Goal: Task Accomplishment & Management: Manage account settings

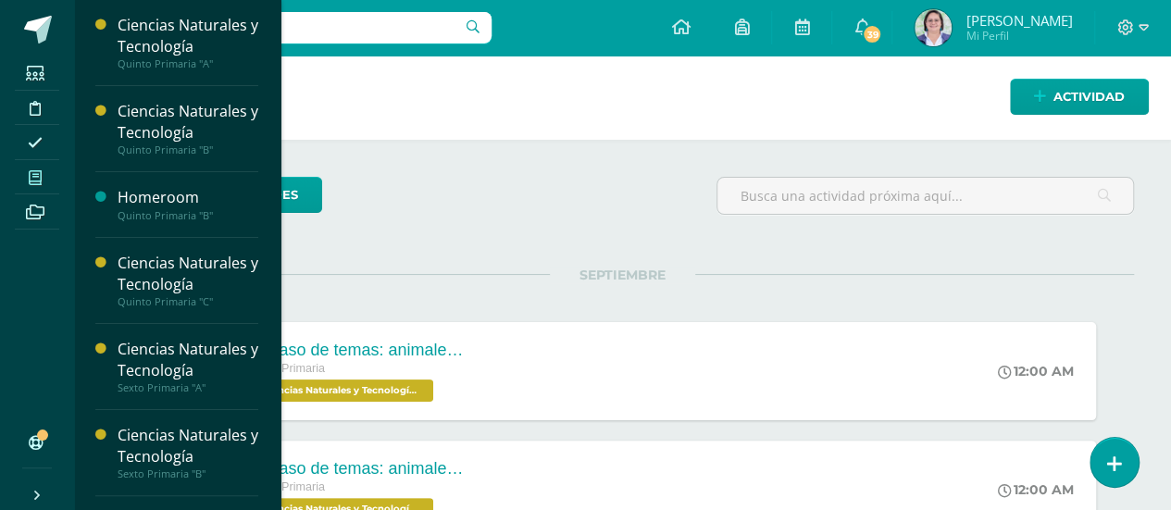
click at [30, 178] on icon at bounding box center [35, 177] width 13 height 15
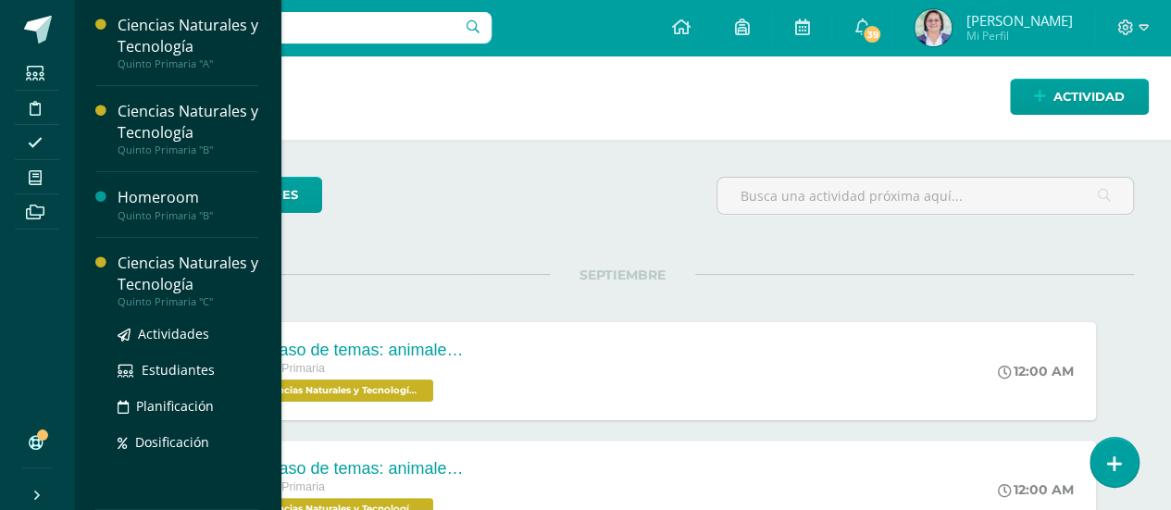
click at [168, 318] on div "Actividades Estudiantes Planificación Dosificación" at bounding box center [188, 401] width 141 height 187
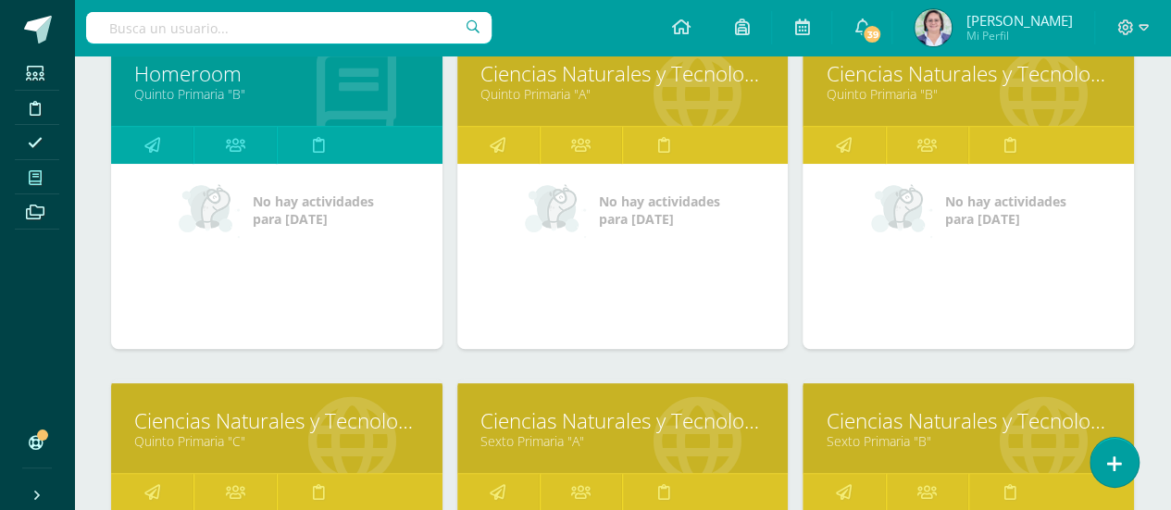
scroll to position [333, 0]
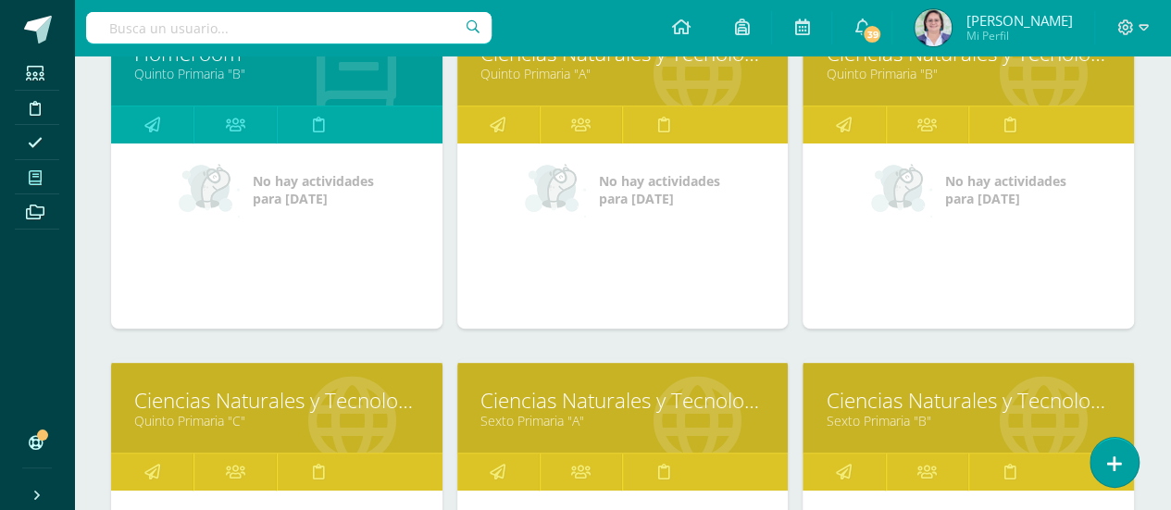
click at [276, 393] on link "Ciencias Naturales y Tecnología" at bounding box center [276, 400] width 285 height 29
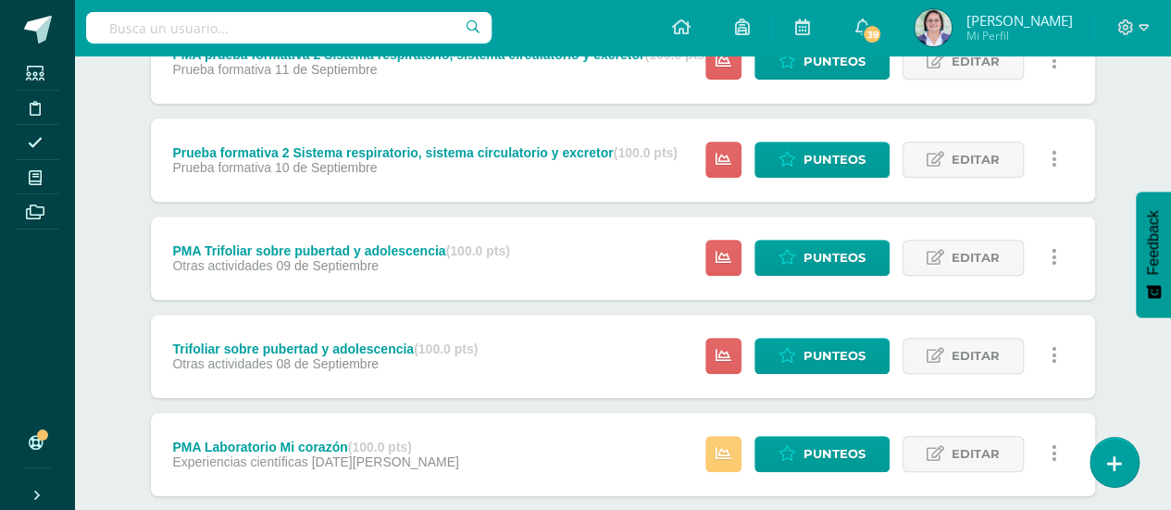
scroll to position [772, 0]
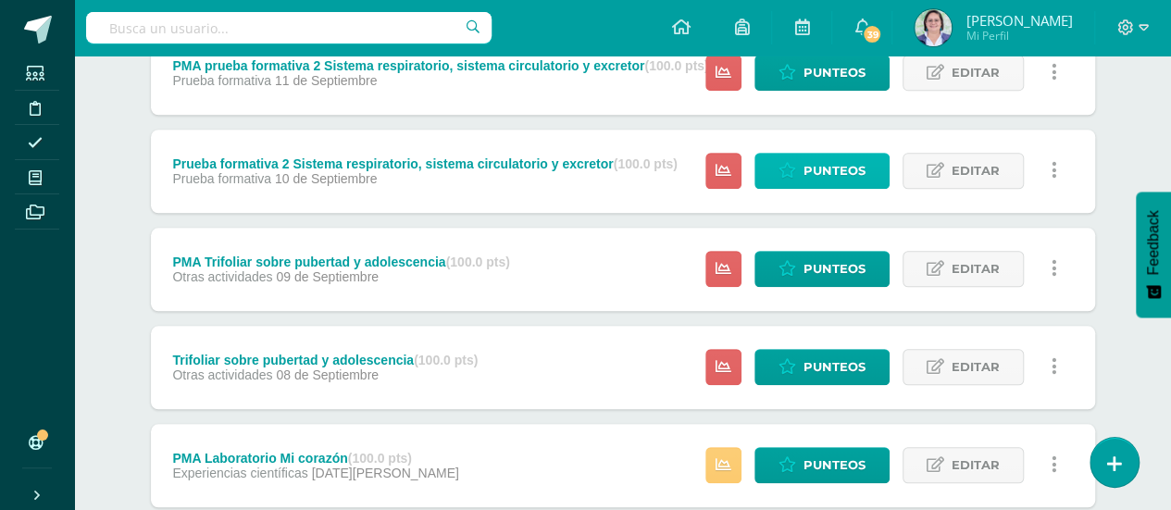
click at [845, 171] on span "Punteos" at bounding box center [835, 171] width 62 height 34
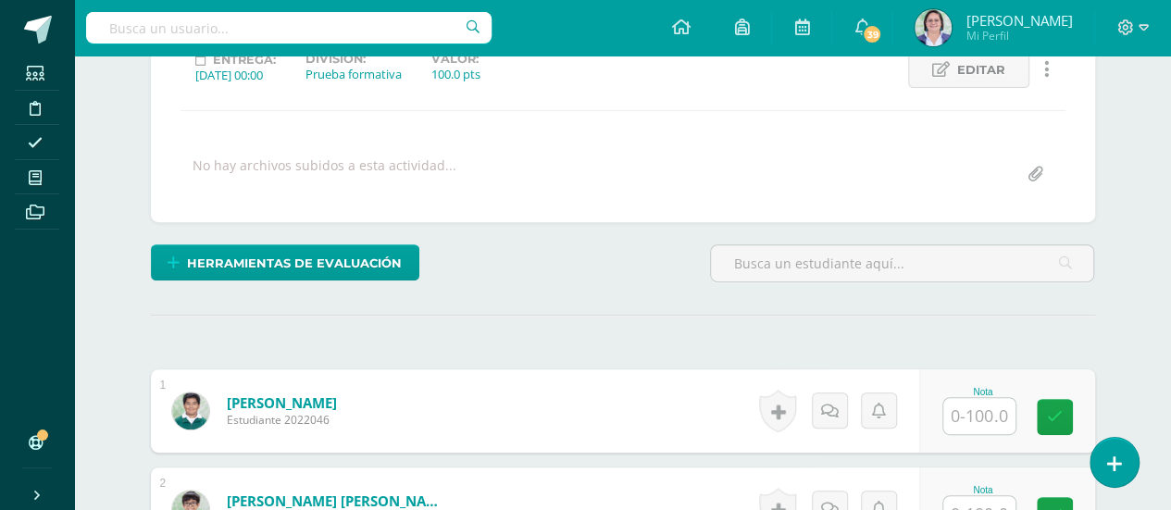
scroll to position [275, 0]
click at [979, 501] on input "text" at bounding box center [979, 513] width 72 height 36
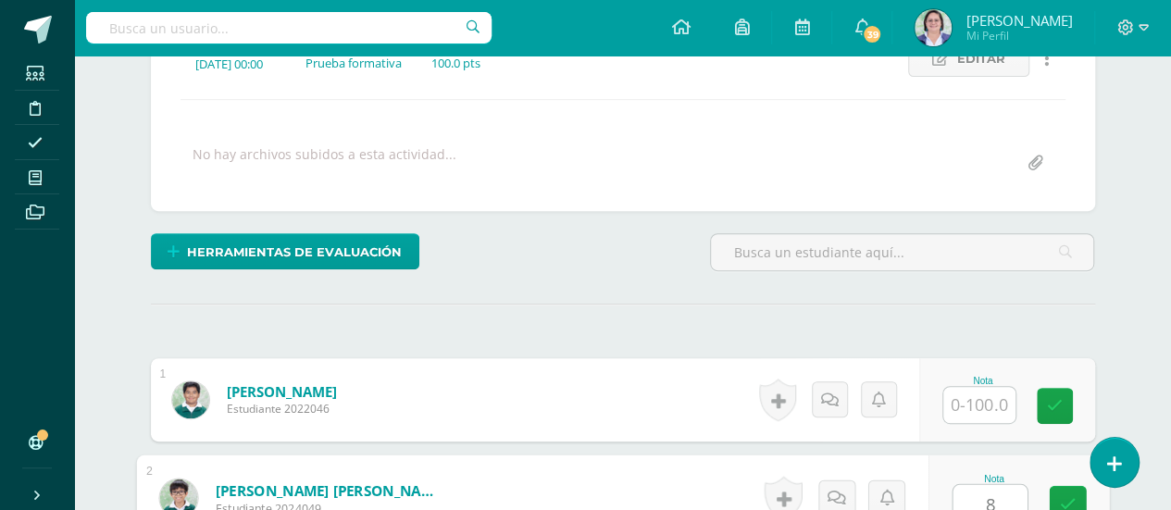
scroll to position [286, 0]
type input "85"
click at [1065, 500] on icon at bounding box center [1067, 503] width 17 height 16
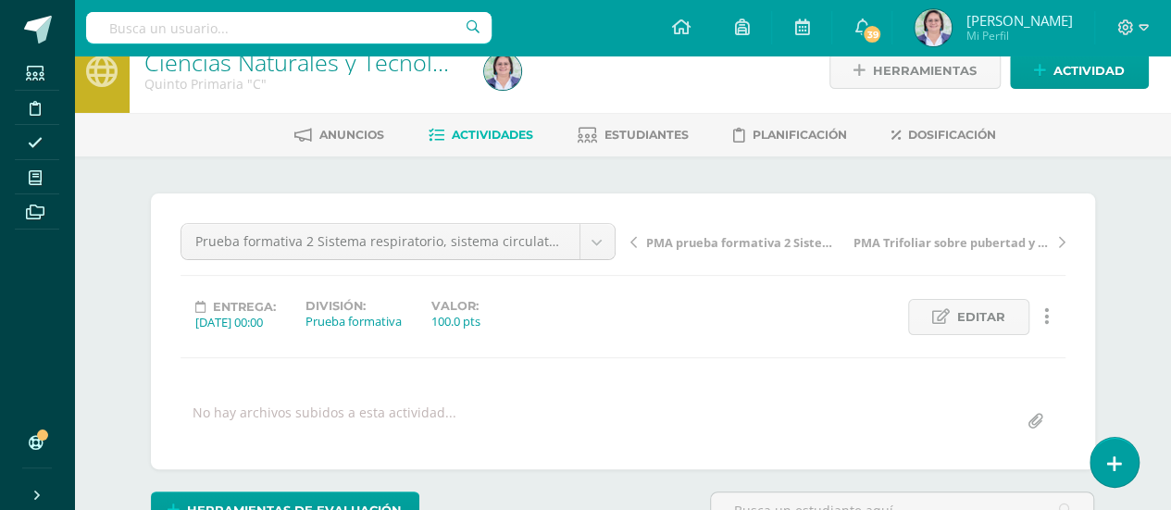
scroll to position [0, 0]
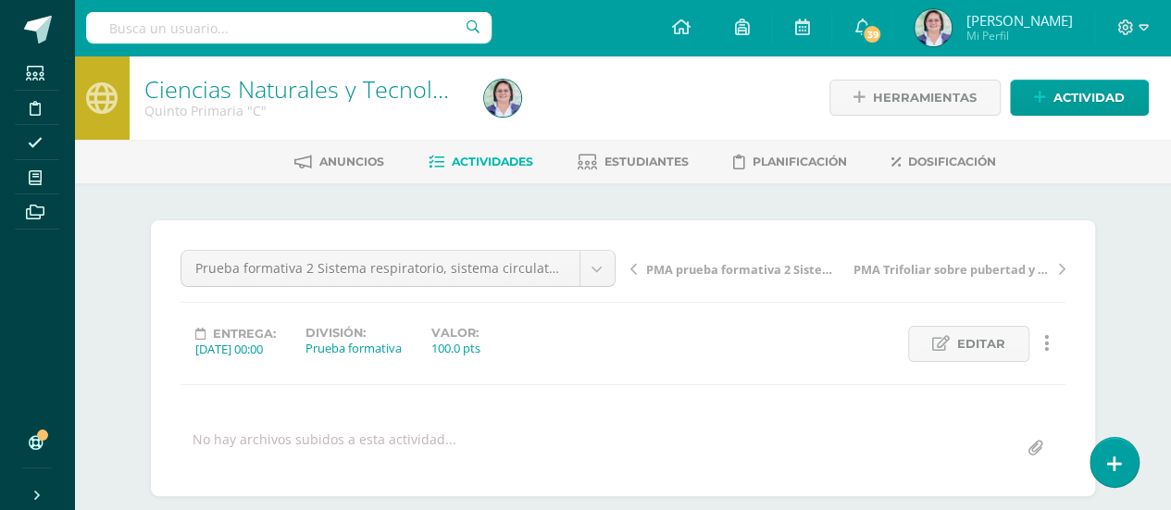
click at [457, 171] on link "Actividades" at bounding box center [481, 162] width 105 height 30
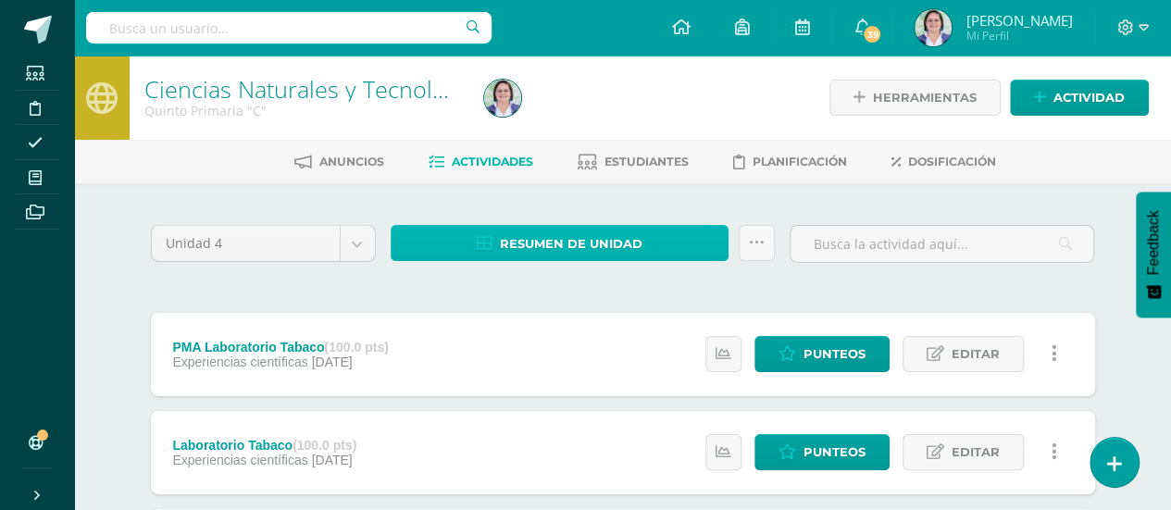
click at [561, 227] on span "Resumen de unidad" at bounding box center [571, 244] width 143 height 34
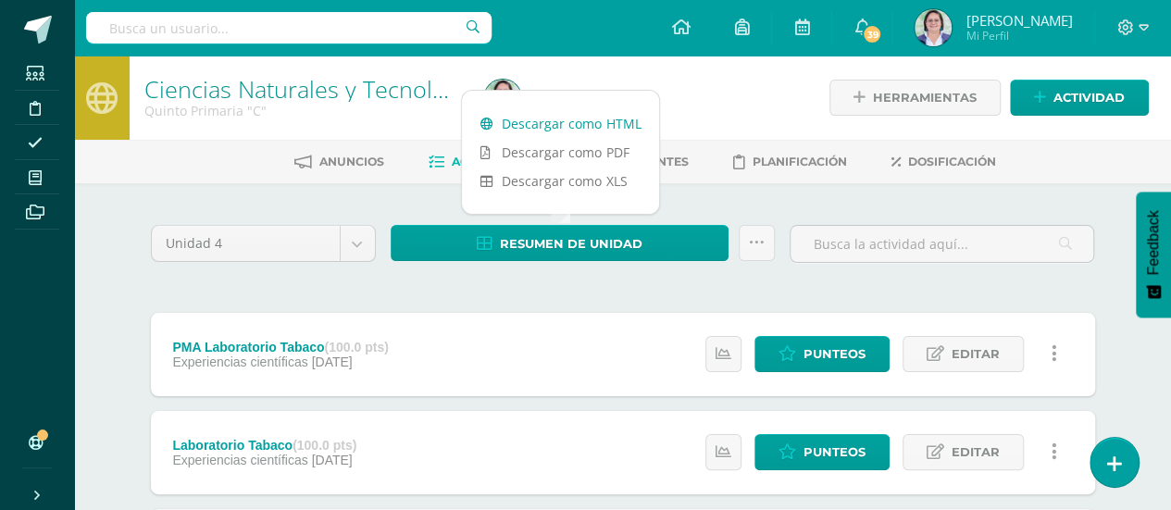
click at [569, 127] on link "Descargar como HTML" at bounding box center [560, 123] width 197 height 29
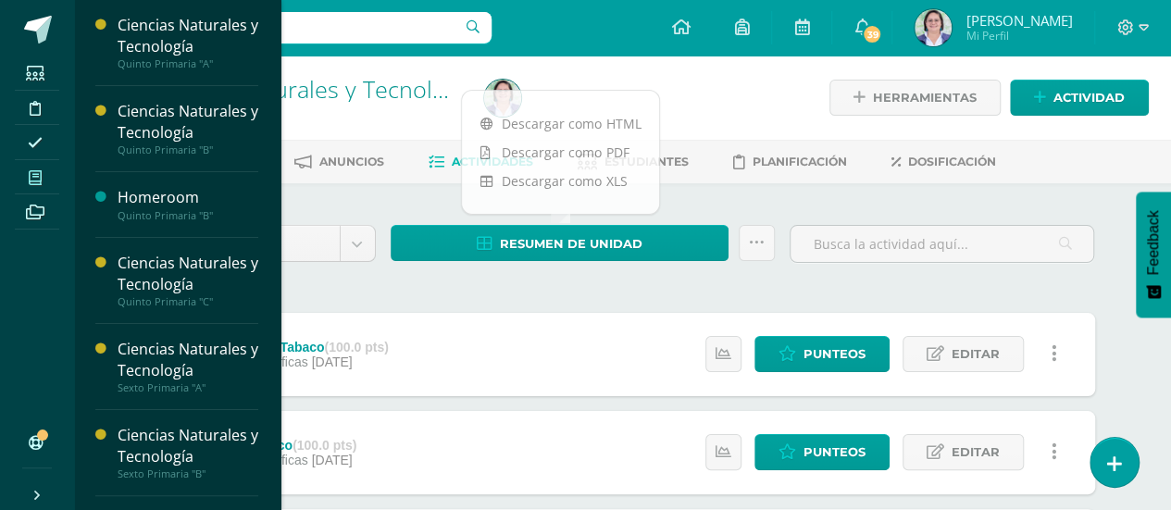
click at [27, 172] on span at bounding box center [36, 177] width 42 height 25
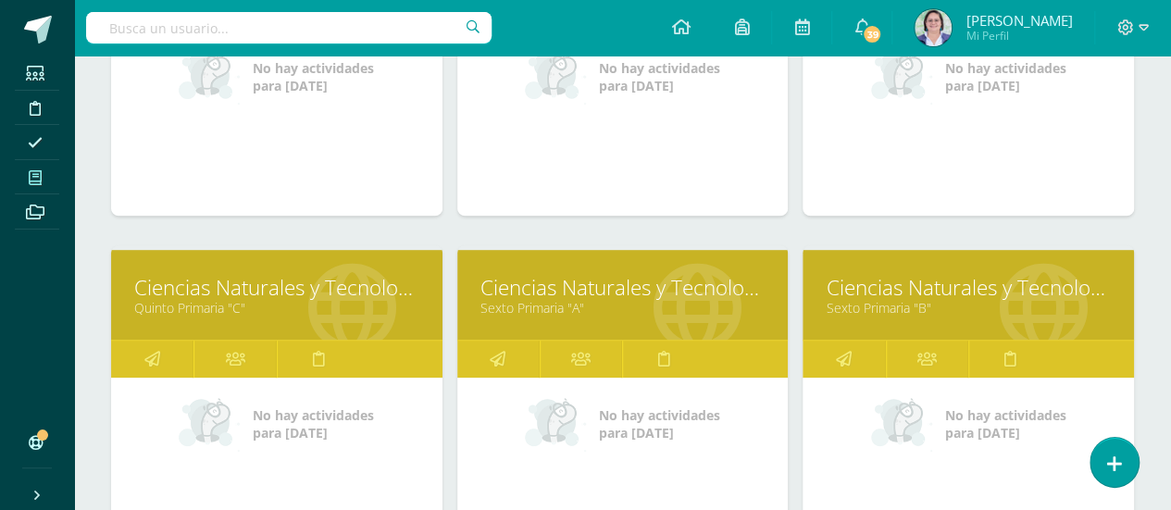
scroll to position [892, 0]
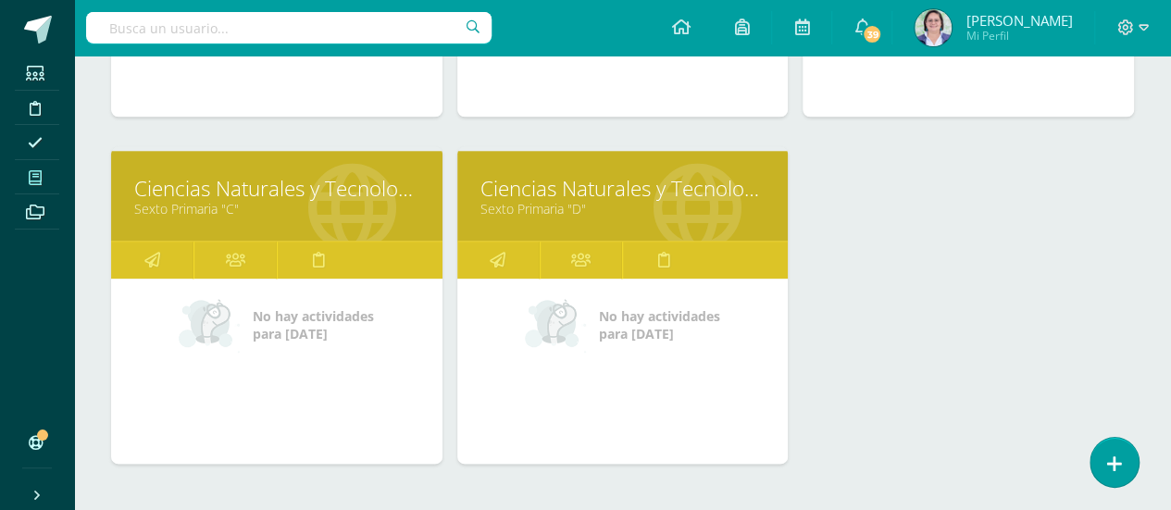
click at [274, 201] on link "Sexto Primaria "C"" at bounding box center [276, 209] width 285 height 18
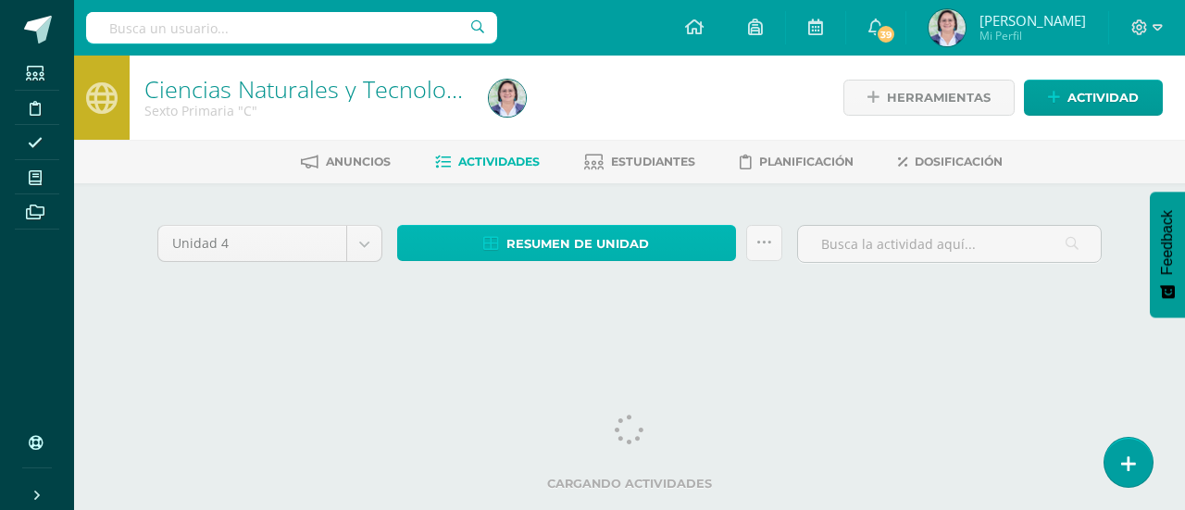
click at [628, 242] on span "Resumen de unidad" at bounding box center [577, 244] width 143 height 34
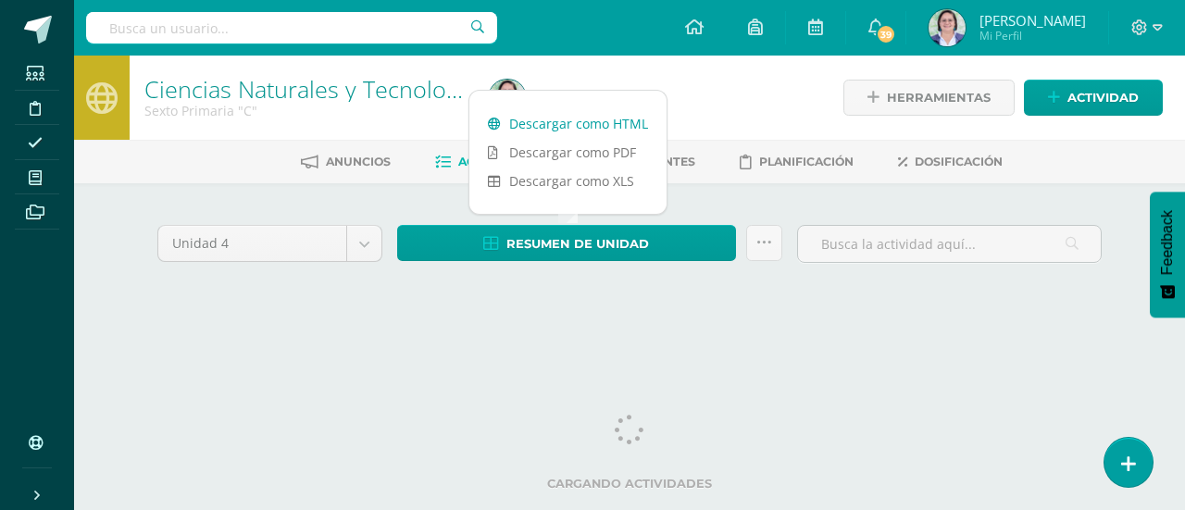
click at [589, 120] on link "Descargar como HTML" at bounding box center [567, 123] width 197 height 29
